Goal: Information Seeking & Learning: Learn about a topic

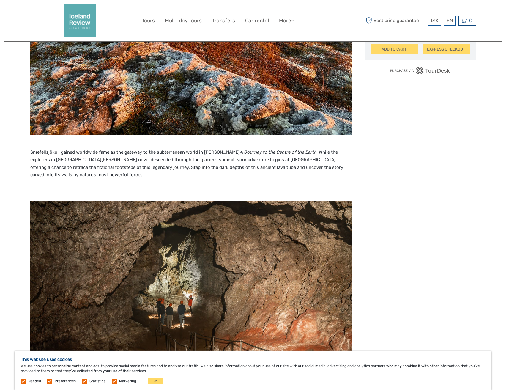
scroll to position [416, 0]
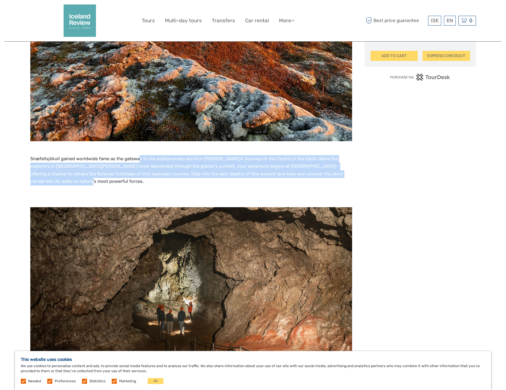
drag, startPoint x: 138, startPoint y: 161, endPoint x: 336, endPoint y: 176, distance: 198.9
click at [336, 176] on p "Snæfellsjökull gained worldwide fame as the gateway to the subterranean world i…" at bounding box center [191, 166] width 322 height 38
drag, startPoint x: 336, startPoint y: 176, endPoint x: 264, endPoint y: 151, distance: 76.6
click at [264, 152] on p "Snæfellsjökull gained worldwide fame as the gateway to the subterranean world i…" at bounding box center [191, 166] width 322 height 38
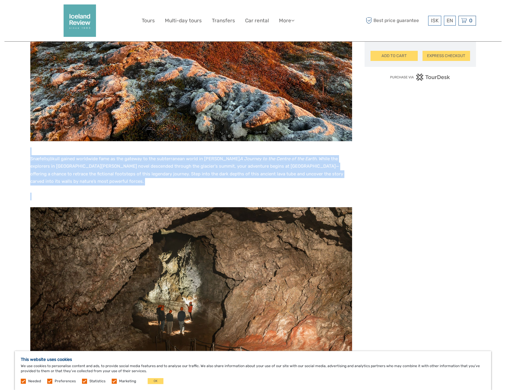
click at [263, 151] on p "Snæfellsjökull gained worldwide fame as the gateway to the subterranean world i…" at bounding box center [191, 166] width 322 height 38
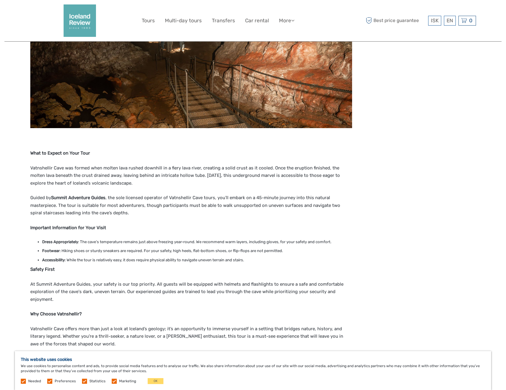
scroll to position [713, 0]
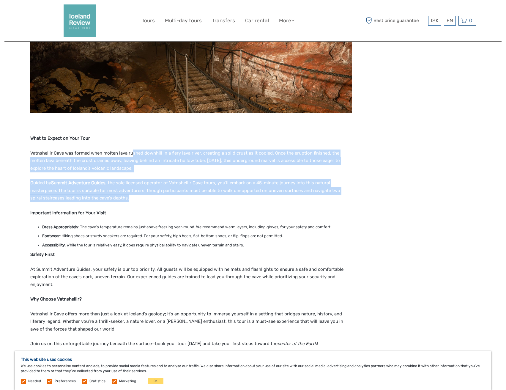
drag, startPoint x: 131, startPoint y: 147, endPoint x: 235, endPoint y: 190, distance: 113.4
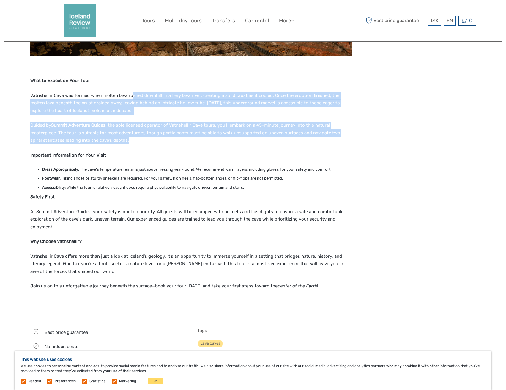
scroll to position [743, 0]
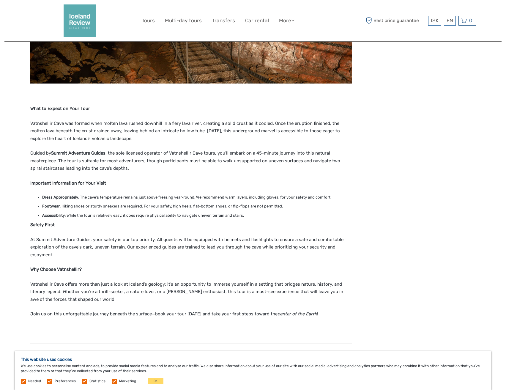
click at [227, 194] on li "Dress Appropriately : The cave’s temperature remains just above freezing year-r…" at bounding box center [197, 197] width 310 height 7
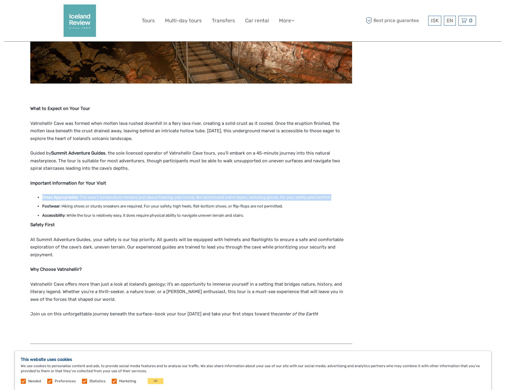
click at [227, 194] on li "Dress Appropriately : The cave’s temperature remains just above freezing year-r…" at bounding box center [197, 197] width 310 height 7
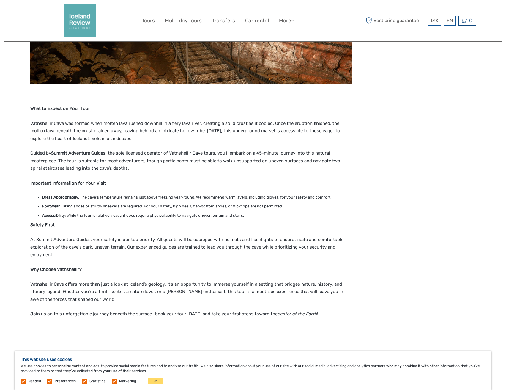
click at [227, 203] on li "Footwear : Hiking shoes or sturdy sneakers are required. For your safety, high …" at bounding box center [197, 206] width 310 height 7
click at [230, 212] on li "Accessibility : While the tour is relatively easy, it does require physical abi…" at bounding box center [197, 215] width 310 height 7
click at [231, 212] on li "Accessibility : While the tour is relatively easy, it does require physical abi…" at bounding box center [197, 215] width 310 height 7
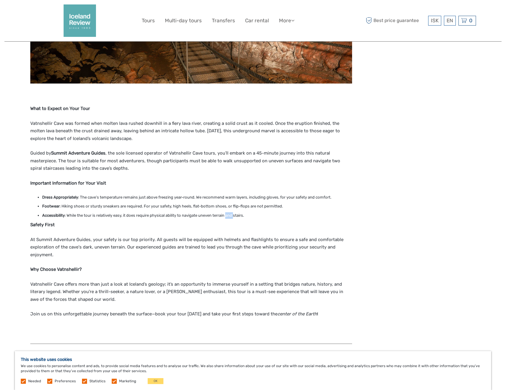
click at [231, 212] on li "Accessibility : While the tour is relatively easy, it does require physical abi…" at bounding box center [197, 215] width 310 height 7
click at [234, 221] on p "Safety First" at bounding box center [191, 225] width 322 height 8
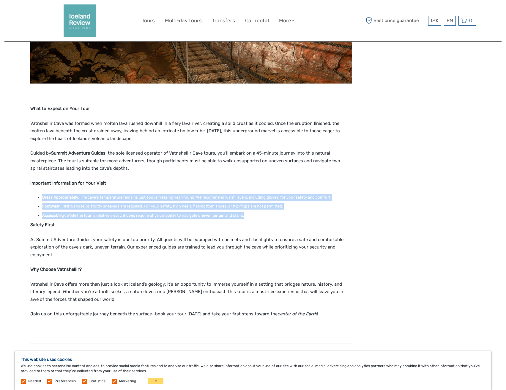
drag, startPoint x: 276, startPoint y: 211, endPoint x: 213, endPoint y: 177, distance: 71.6
click at [213, 180] on p "Important Information for Your Visit" at bounding box center [191, 184] width 322 height 8
drag, startPoint x: 174, startPoint y: 184, endPoint x: 256, endPoint y: 211, distance: 86.2
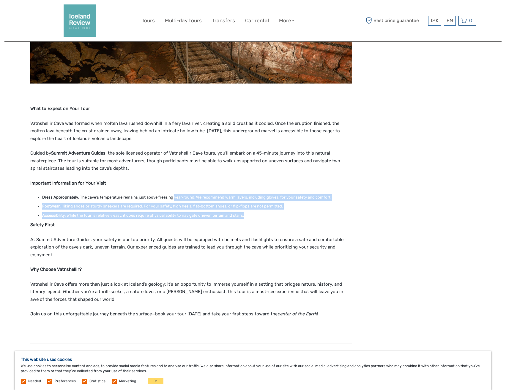
click at [256, 212] on li "Accessibility : While the tour is relatively easy, it does require physical abi…" at bounding box center [197, 215] width 310 height 7
drag, startPoint x: 256, startPoint y: 211, endPoint x: 192, endPoint y: 169, distance: 76.5
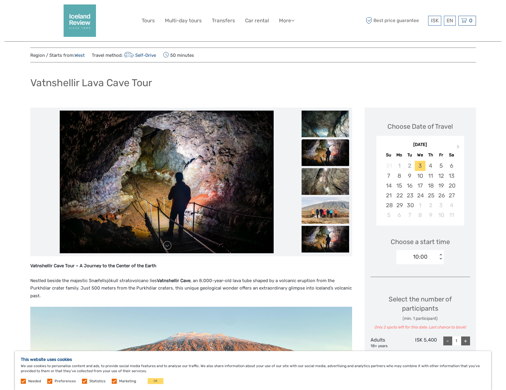
scroll to position [0, 0]
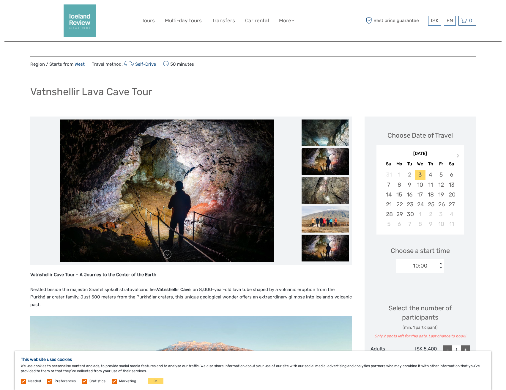
click at [321, 169] on img at bounding box center [326, 161] width 48 height 27
click at [323, 184] on img at bounding box center [326, 190] width 48 height 27
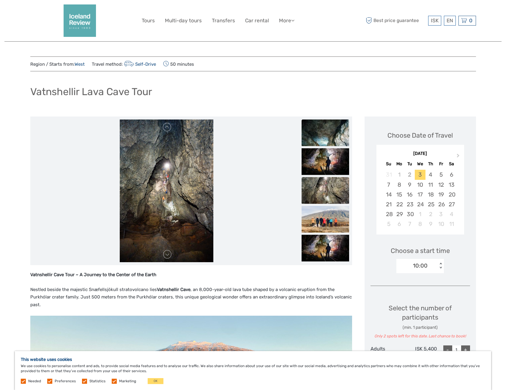
click at [320, 140] on img at bounding box center [326, 133] width 48 height 27
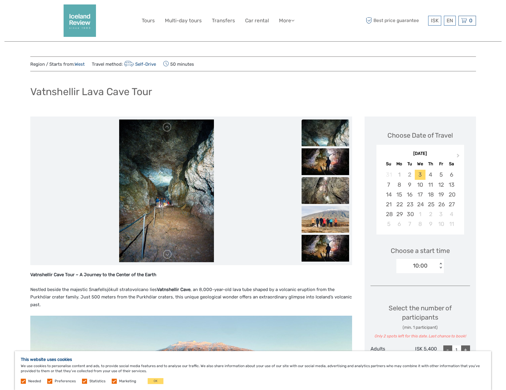
click at [323, 196] on img at bounding box center [326, 190] width 48 height 27
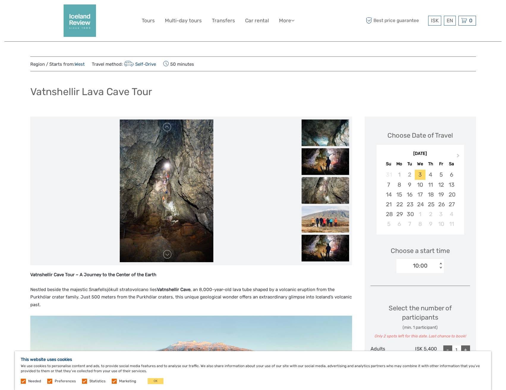
click at [324, 207] on img at bounding box center [326, 219] width 48 height 27
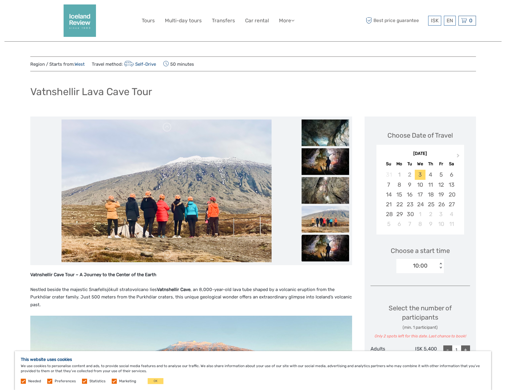
click at [328, 236] on img at bounding box center [326, 248] width 48 height 27
